Goal: Task Accomplishment & Management: Use online tool/utility

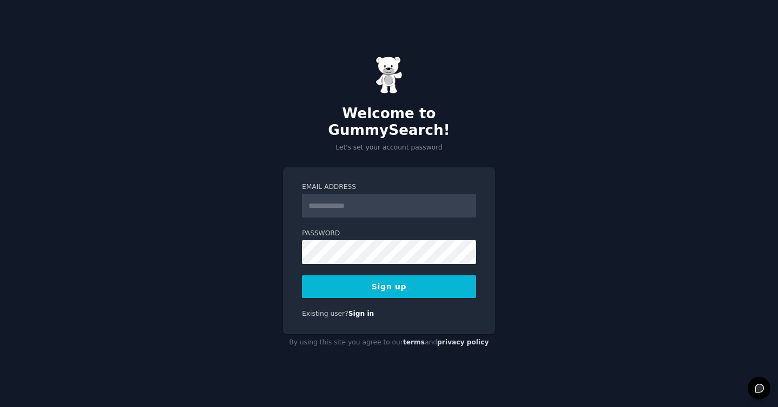
click at [369, 199] on input "Email Address" at bounding box center [389, 206] width 174 height 24
type input "**********"
click at [347, 277] on button "Sign up" at bounding box center [389, 286] width 174 height 23
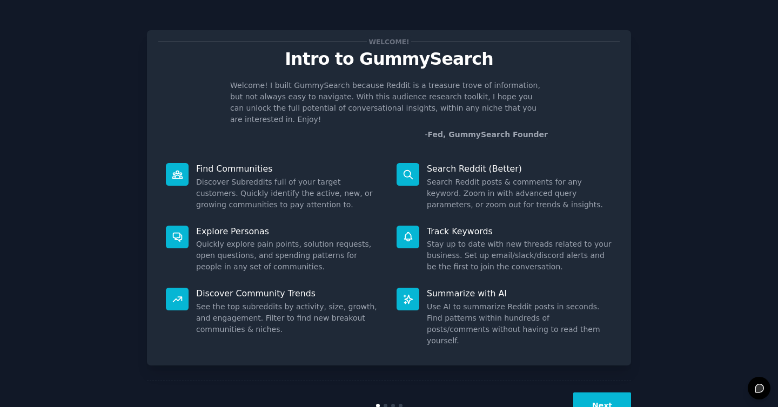
click at [583, 393] on button "Next" at bounding box center [602, 406] width 58 height 26
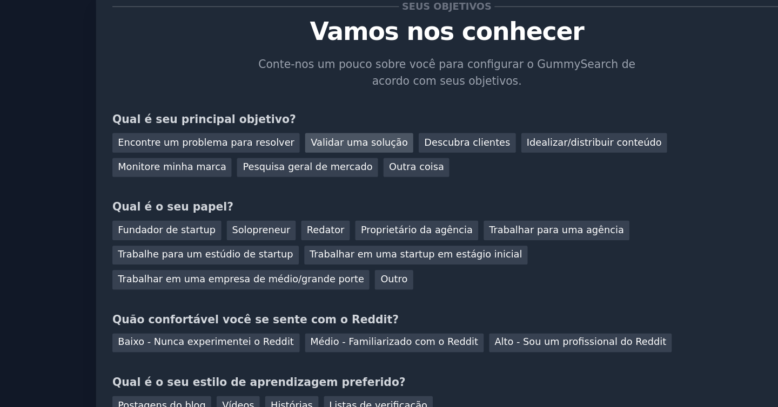
click at [314, 137] on font "Validar uma solução" at bounding box center [328, 136] width 67 height 8
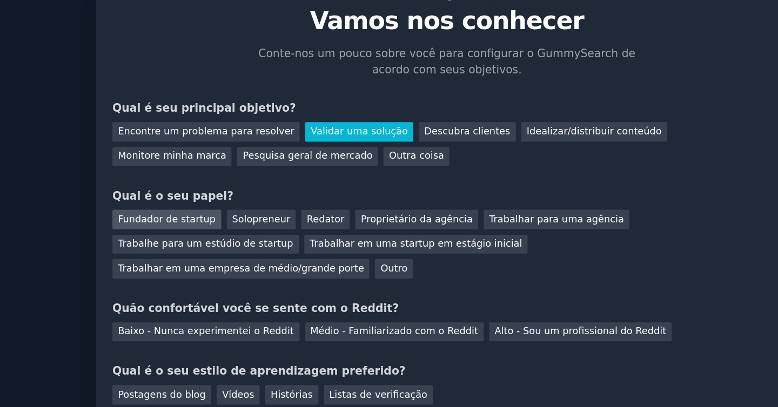
click at [202, 191] on font "Fundador de startup" at bounding box center [196, 189] width 68 height 8
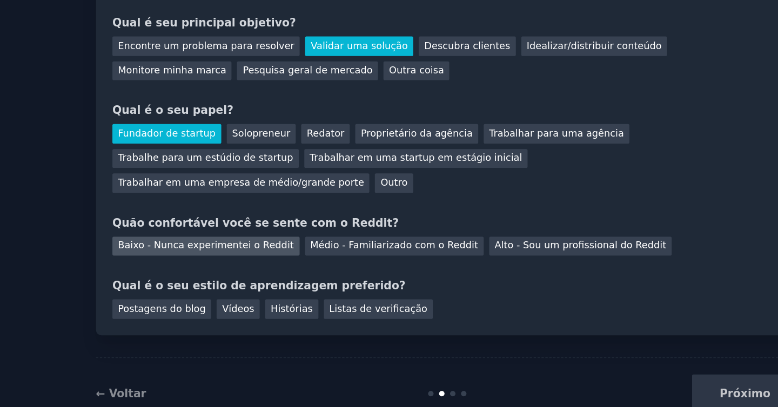
click at [218, 266] on font "Baixo - Nunca experimentei o Reddit" at bounding box center [223, 266] width 122 height 8
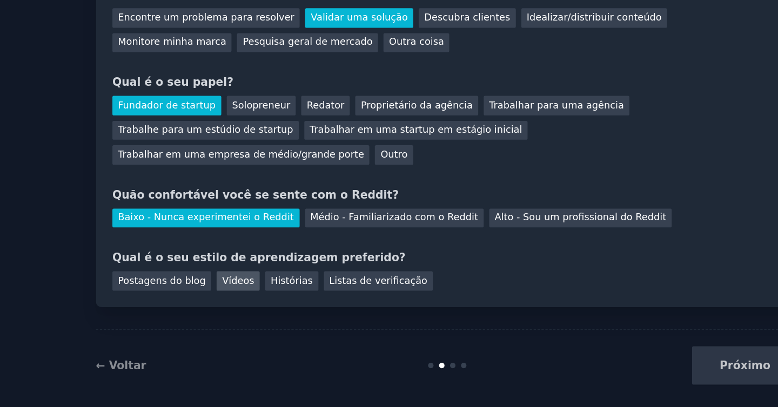
click at [245, 308] on font "Vídeos" at bounding box center [245, 310] width 22 height 8
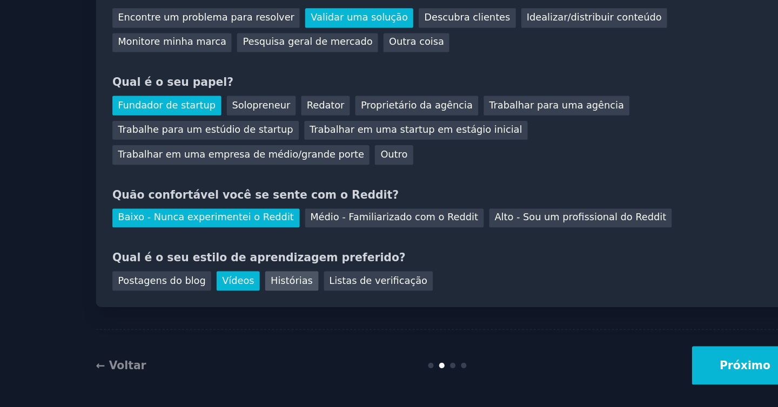
click at [271, 310] on font "Histórias" at bounding box center [281, 310] width 29 height 8
click at [590, 367] on font "Próximo" at bounding box center [594, 368] width 35 height 9
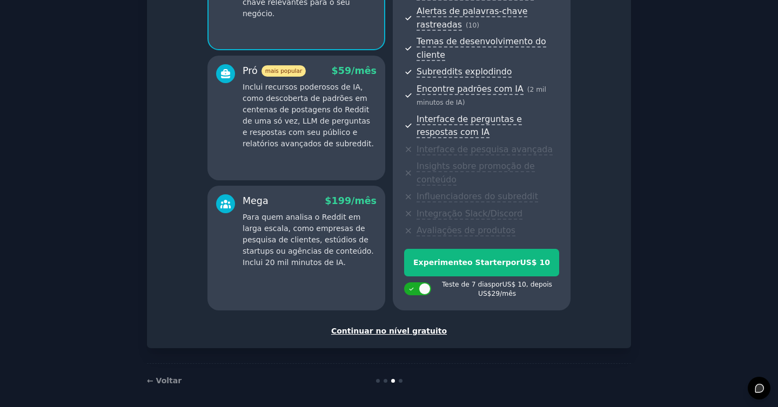
scroll to position [177, 0]
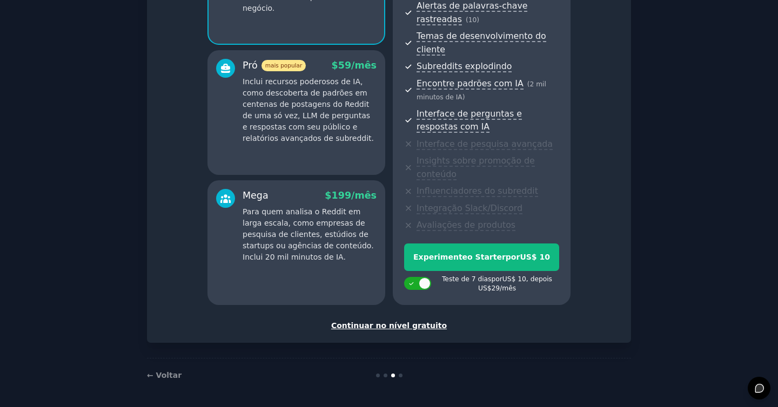
click at [381, 326] on font "Continuar no nível gratuito" at bounding box center [389, 325] width 116 height 9
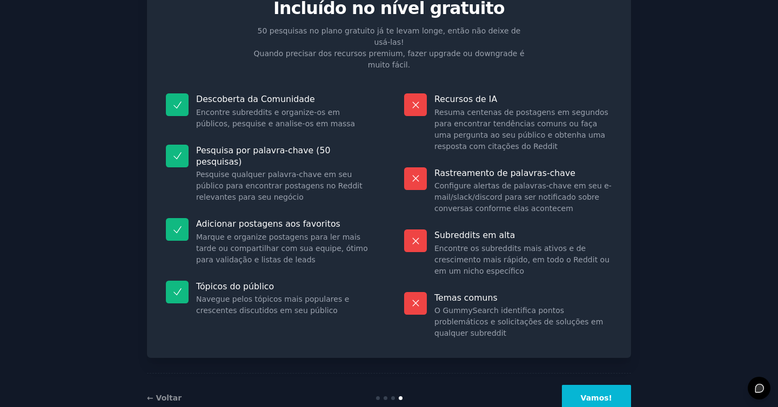
scroll to position [59, 0]
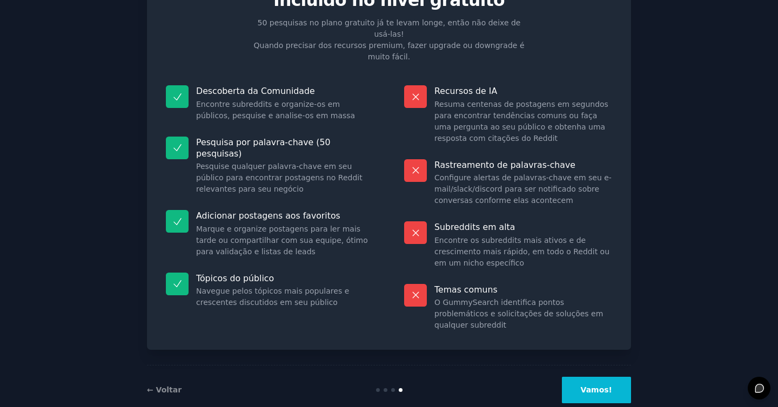
click at [577, 377] on button "Vamos!" at bounding box center [596, 390] width 69 height 26
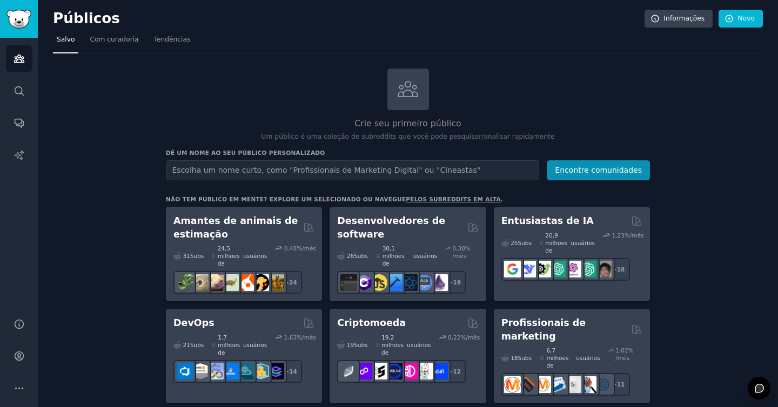
click at [231, 169] on input "text" at bounding box center [352, 170] width 373 height 20
type input "startups"
click at [547, 160] on button "Encontre comunidades" at bounding box center [598, 170] width 103 height 20
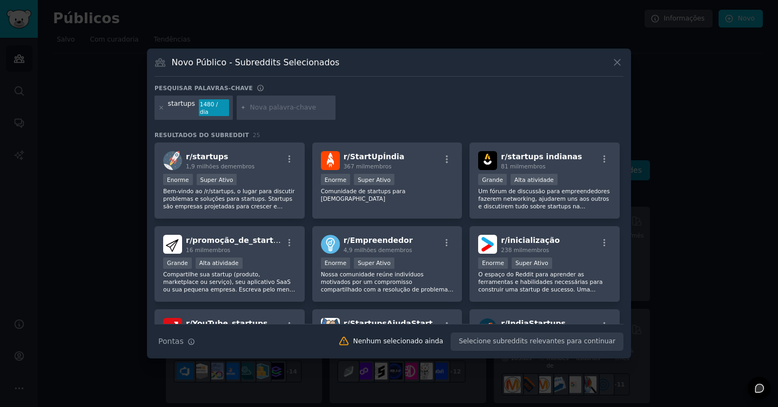
click at [614, 65] on icon at bounding box center [616, 62] width 11 height 11
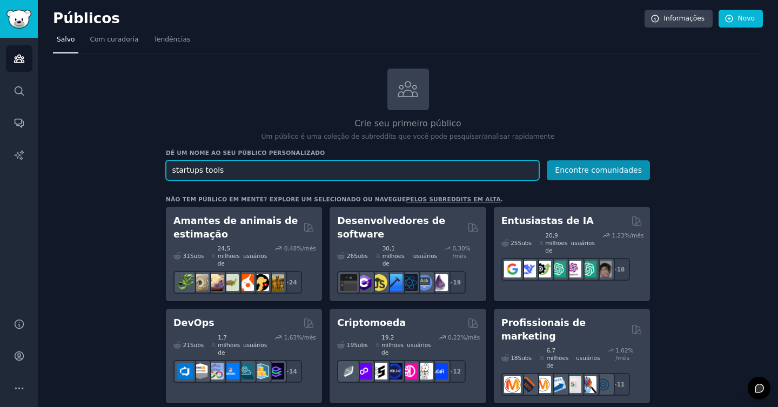
type input "startups tools"
click at [547, 160] on button "Encontre comunidades" at bounding box center [598, 170] width 103 height 20
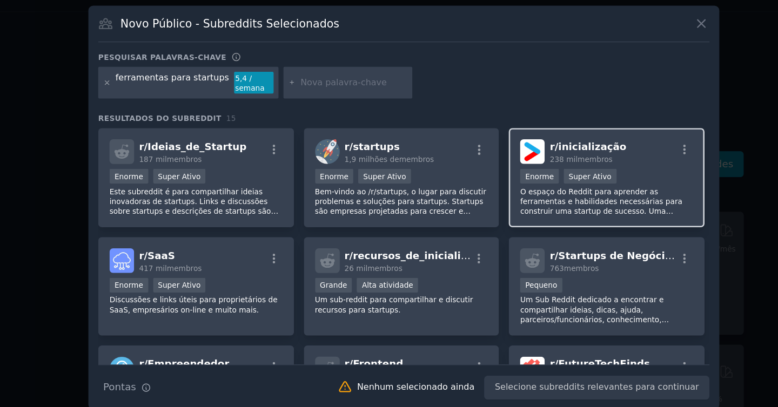
click at [518, 158] on font "inicialização" at bounding box center [533, 156] width 52 height 9
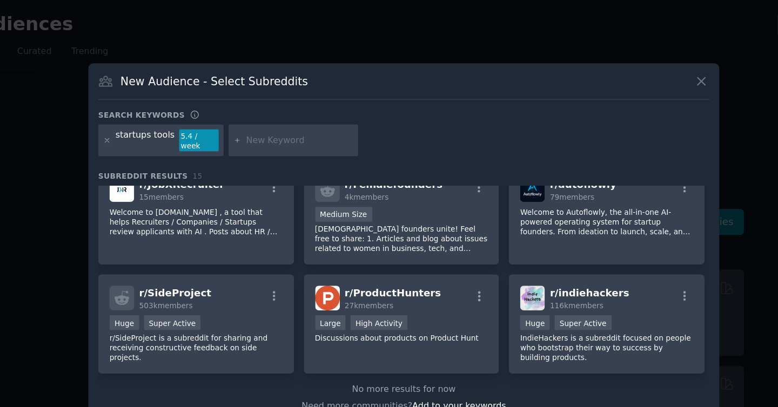
click at [269, 108] on input "text" at bounding box center [309, 108] width 82 height 10
type input "incubator"
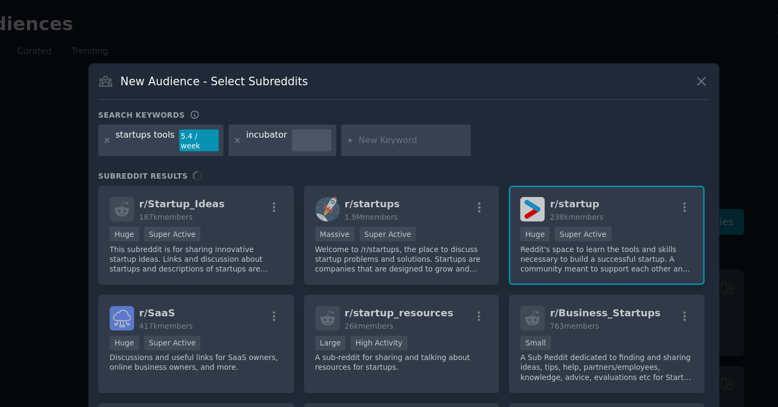
click at [281, 125] on div "Search keywords startups tools 5.4 / week incubator Subreddit Results r/ Startu…" at bounding box center [388, 217] width 469 height 267
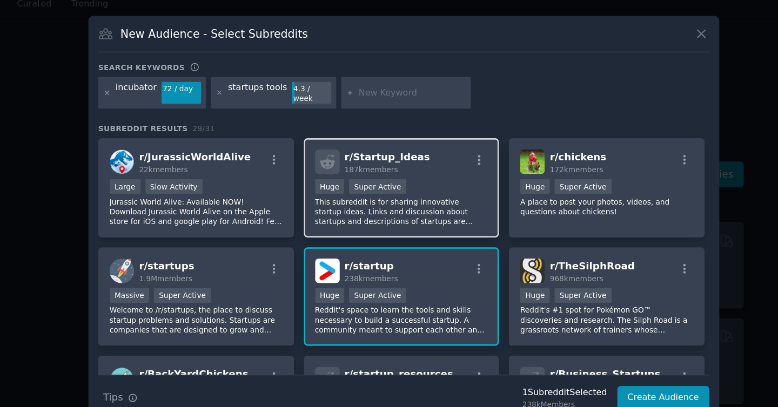
click at [346, 163] on span "187k members" at bounding box center [364, 166] width 41 height 6
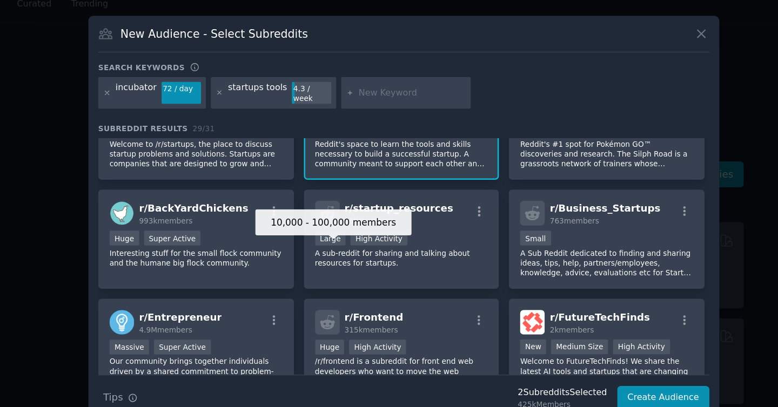
scroll to position [132, 0]
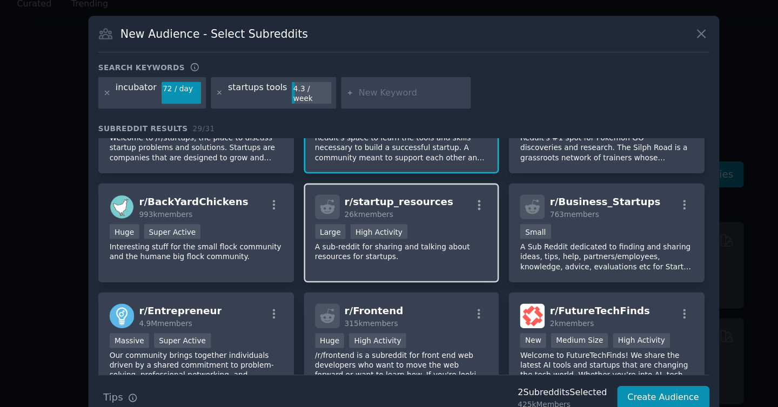
click at [351, 222] on p "A sub-reddit for sharing and talking about resources for startups." at bounding box center [387, 229] width 133 height 15
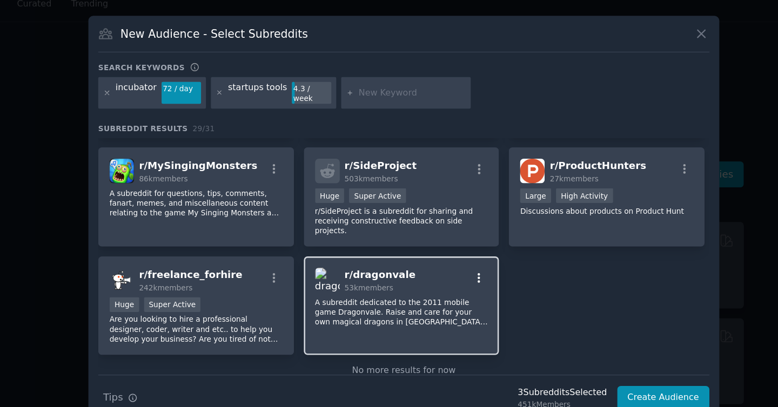
scroll to position [663, 0]
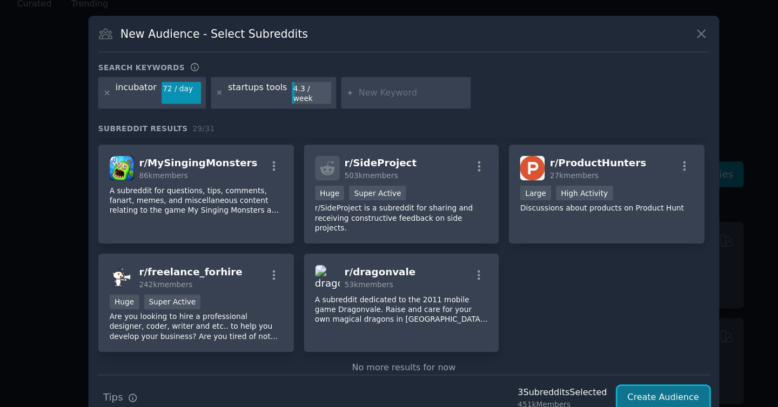
click at [572, 337] on button "Create Audience" at bounding box center [588, 342] width 71 height 18
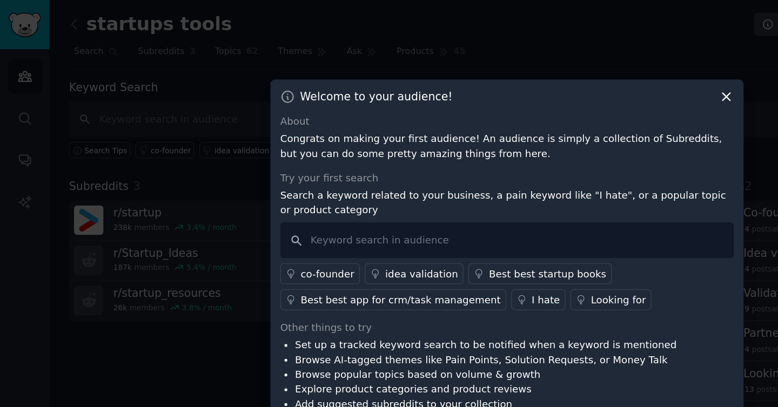
click at [561, 73] on icon at bounding box center [556, 74] width 11 height 11
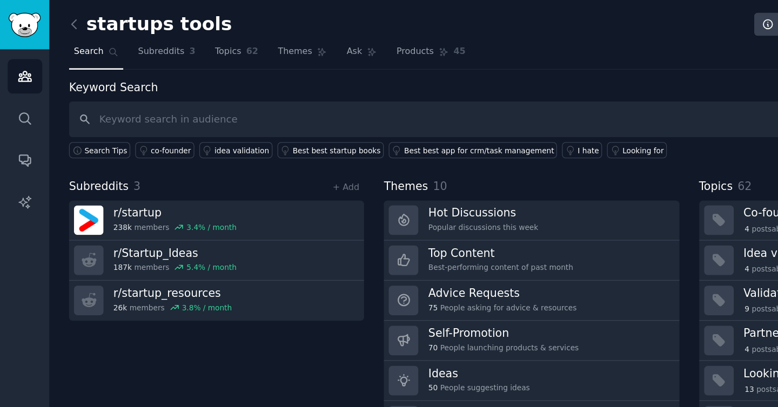
click at [561, 73] on div "Keyword Search Search Tips co-founder idea validation Best best startup books B…" at bounding box center [408, 91] width 710 height 61
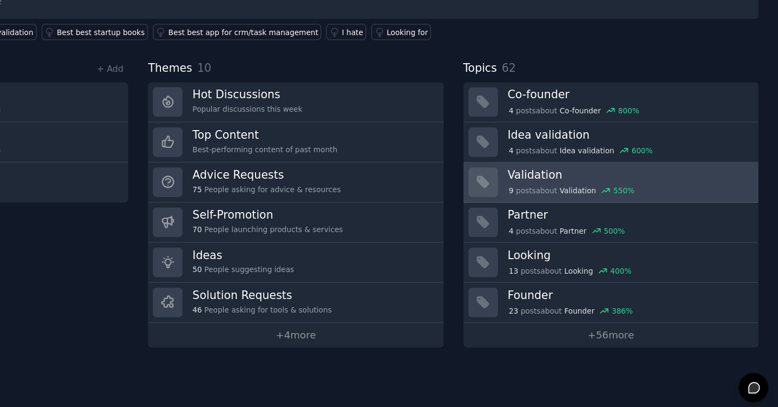
click at [573, 230] on h3 "Validation" at bounding box center [662, 224] width 185 height 11
